Goal: Transaction & Acquisition: Purchase product/service

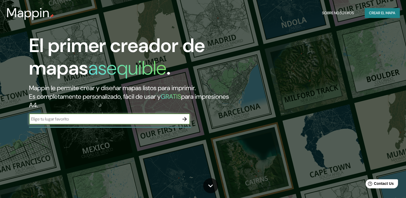
click at [101, 120] on input "text" at bounding box center [104, 119] width 150 height 6
type input "yopal"
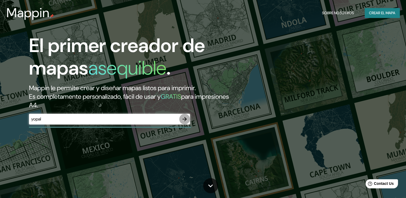
click at [184, 121] on icon "button" at bounding box center [184, 119] width 6 height 6
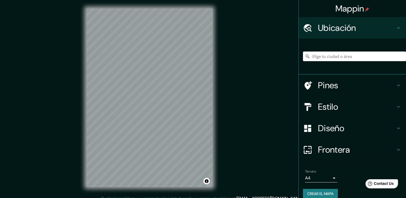
scroll to position [6, 0]
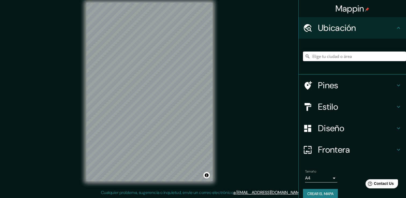
click at [317, 54] on input "Elige tu ciudad o área" at bounding box center [354, 57] width 103 height 10
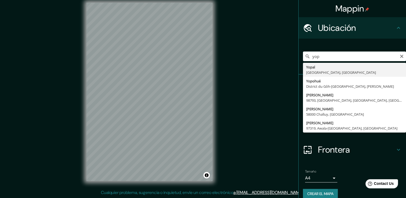
type input "Yopal, Casanare, Colombia"
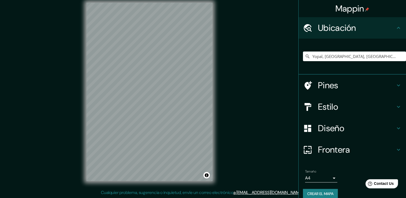
click at [335, 105] on h4 "Estilo" at bounding box center [356, 106] width 77 height 11
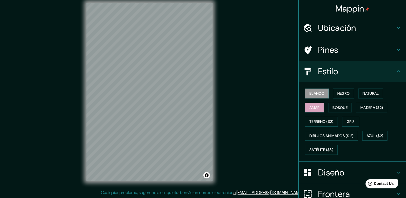
click at [309, 107] on font "Amar" at bounding box center [314, 107] width 10 height 7
click at [328, 107] on button "Bosque" at bounding box center [340, 108] width 24 height 10
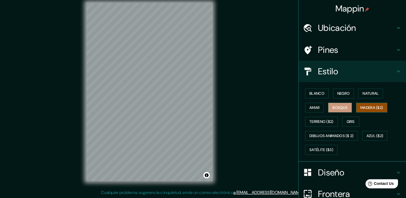
click at [364, 107] on font "Madera ($2)" at bounding box center [371, 107] width 23 height 7
click at [343, 122] on button "Gris" at bounding box center [350, 122] width 17 height 10
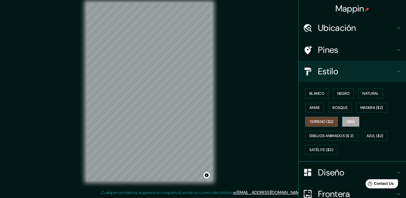
click at [324, 121] on font "Terreno ($2)" at bounding box center [321, 121] width 24 height 7
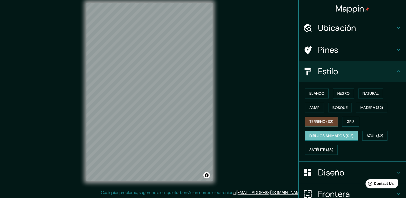
click at [327, 136] on font "Dibujos animados ($ 2)" at bounding box center [331, 136] width 44 height 7
click at [339, 93] on font "Negro" at bounding box center [343, 93] width 13 height 7
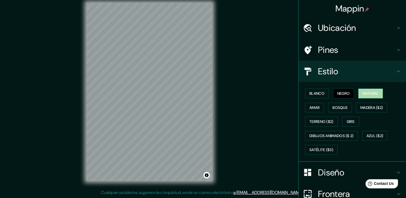
click at [358, 94] on button "Natural" at bounding box center [370, 94] width 25 height 10
click at [320, 93] on font "Blanco" at bounding box center [316, 93] width 15 height 7
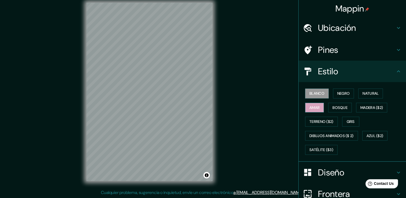
click at [309, 106] on font "Amar" at bounding box center [314, 107] width 10 height 7
click at [333, 109] on font "Bosque" at bounding box center [339, 107] width 15 height 7
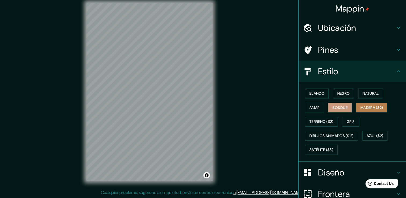
click at [356, 109] on button "Madera ($2)" at bounding box center [371, 108] width 31 height 10
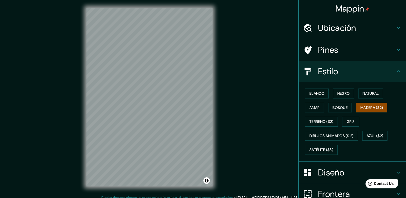
scroll to position [0, 0]
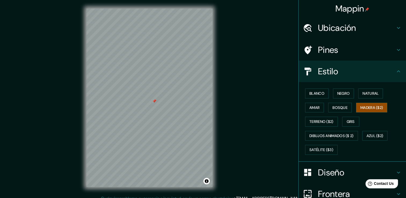
click at [156, 102] on div at bounding box center [154, 101] width 4 height 4
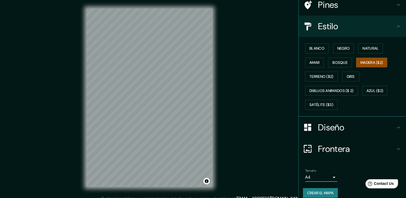
scroll to position [50, 0]
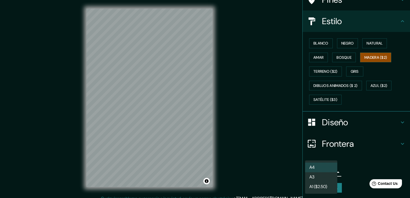
click at [325, 172] on body "Mappin Ubicación Yopal, Casanare, Colombia Pines Estilo Blanco Negro Natural Am…" at bounding box center [205, 99] width 410 height 198
click at [268, 159] on div at bounding box center [205, 99] width 410 height 198
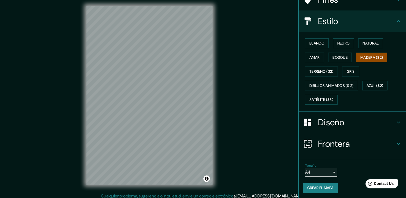
scroll to position [6, 0]
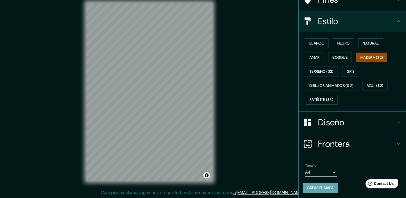
click at [308, 189] on font "Crear el mapa" at bounding box center [320, 188] width 26 height 7
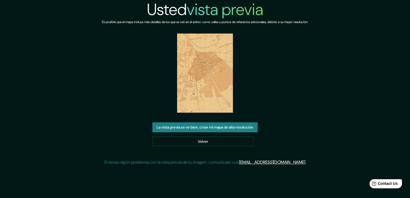
click at [233, 122] on button "La vista previa se ve bien, crear mi mapa de alta resolución" at bounding box center [204, 127] width 105 height 10
